Goal: Check status: Check status

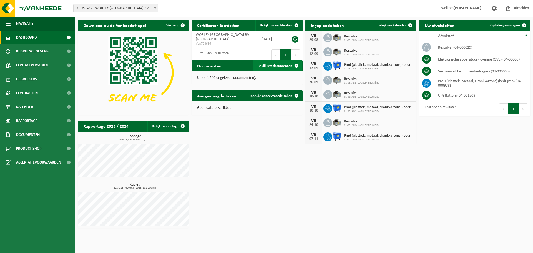
click at [266, 64] on span "Bekijk uw documenten" at bounding box center [275, 66] width 35 height 4
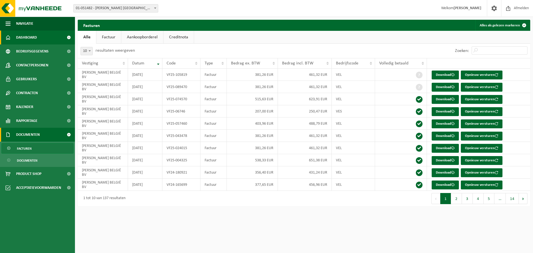
click at [20, 40] on span "Dashboard" at bounding box center [26, 38] width 21 height 14
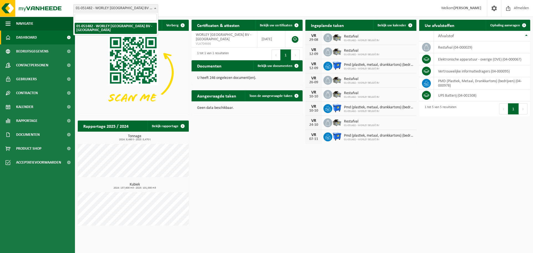
click at [156, 8] on b at bounding box center [155, 7] width 2 height 1
click at [190, 6] on div "Vestiging: 01-051482 - WORLEY BELGIË BV - ANTWERPEN 01-051482 - WORLEY BELGIË B…" at bounding box center [266, 8] width 533 height 17
click at [469, 73] on td "vertrouwelijke informatiedragers (04-000095)" at bounding box center [482, 71] width 96 height 12
click at [428, 70] on icon at bounding box center [427, 71] width 6 height 6
click at [446, 70] on td "vertrouwelijke informatiedragers (04-000095)" at bounding box center [482, 71] width 96 height 12
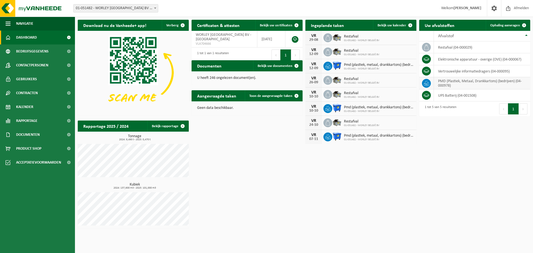
click at [468, 82] on td "PMD (Plastiek, Metaal, Drankkartons) (bedrijven) (04-000978)" at bounding box center [482, 83] width 96 height 12
click at [466, 93] on td "UPS Batterij (04-001508)" at bounding box center [482, 95] width 96 height 12
click at [462, 177] on div "Download nu de Vanheede+ app! Verberg Certificaten & attesten Bekijk uw certifi…" at bounding box center [304, 124] width 456 height 214
